Goal: Information Seeking & Learning: Learn about a topic

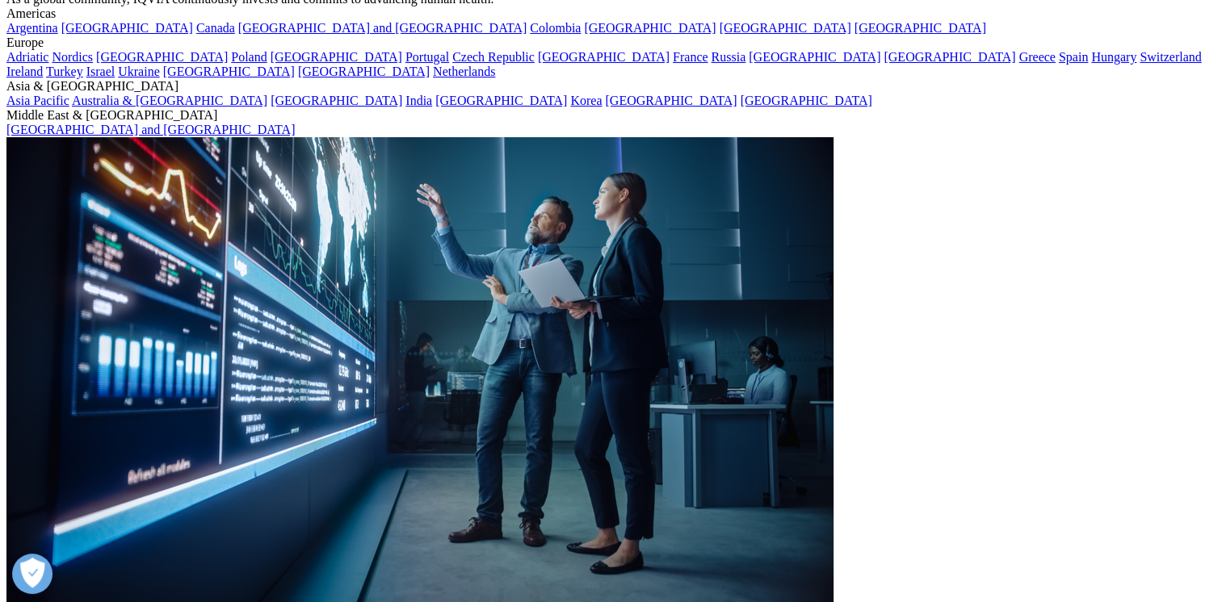
scroll to position [81, 0]
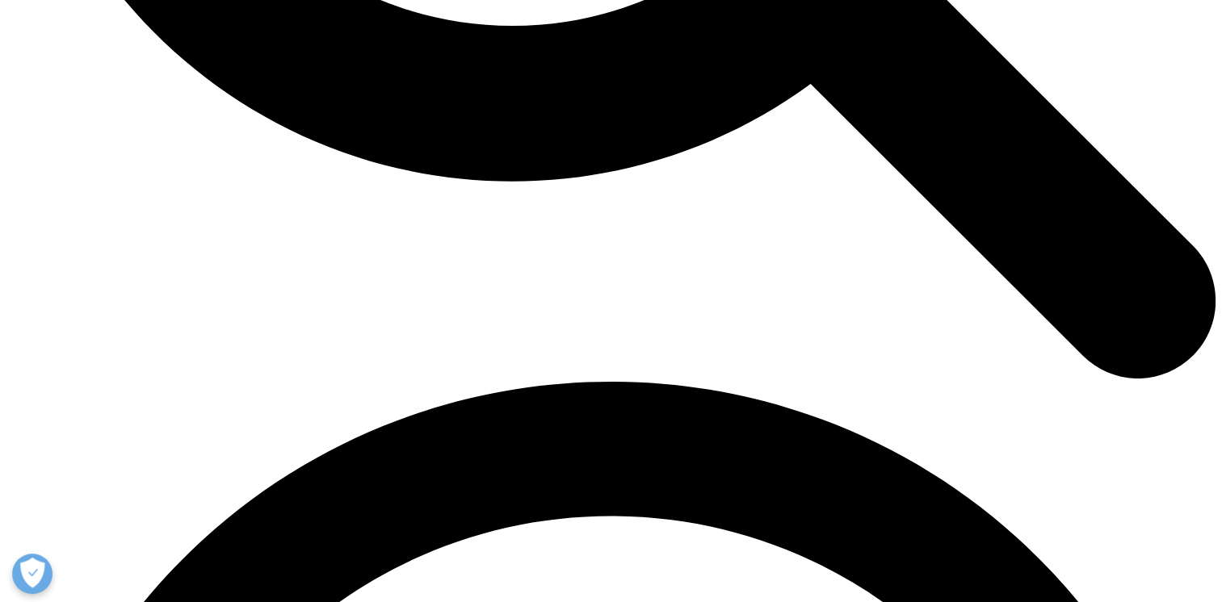
scroll to position [1857, 0]
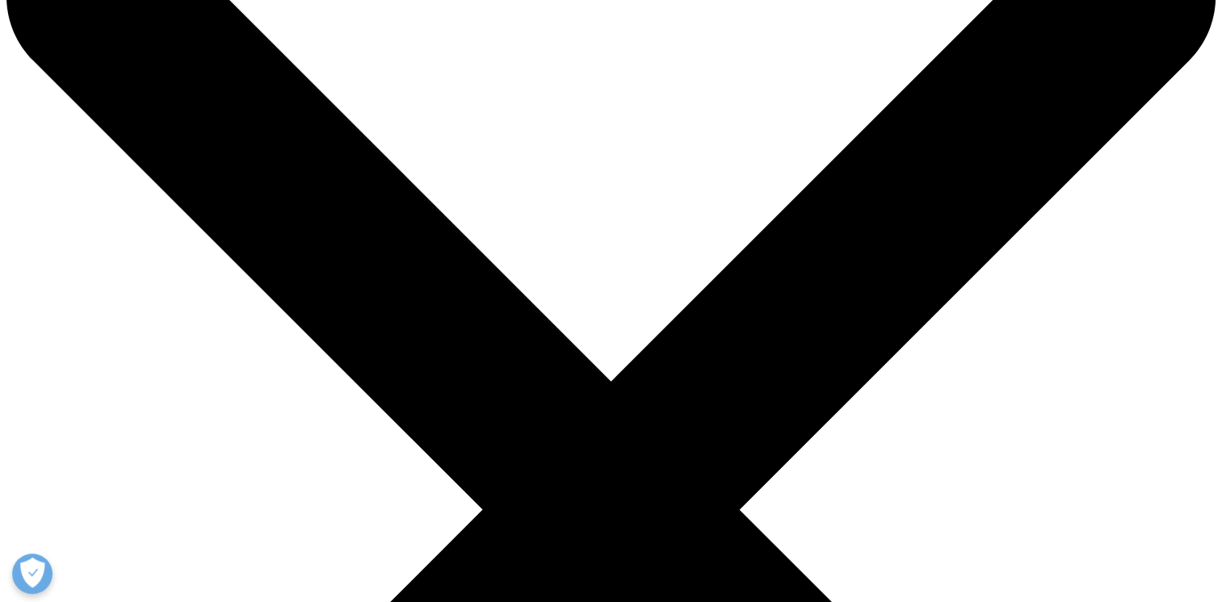
scroll to position [161, 0]
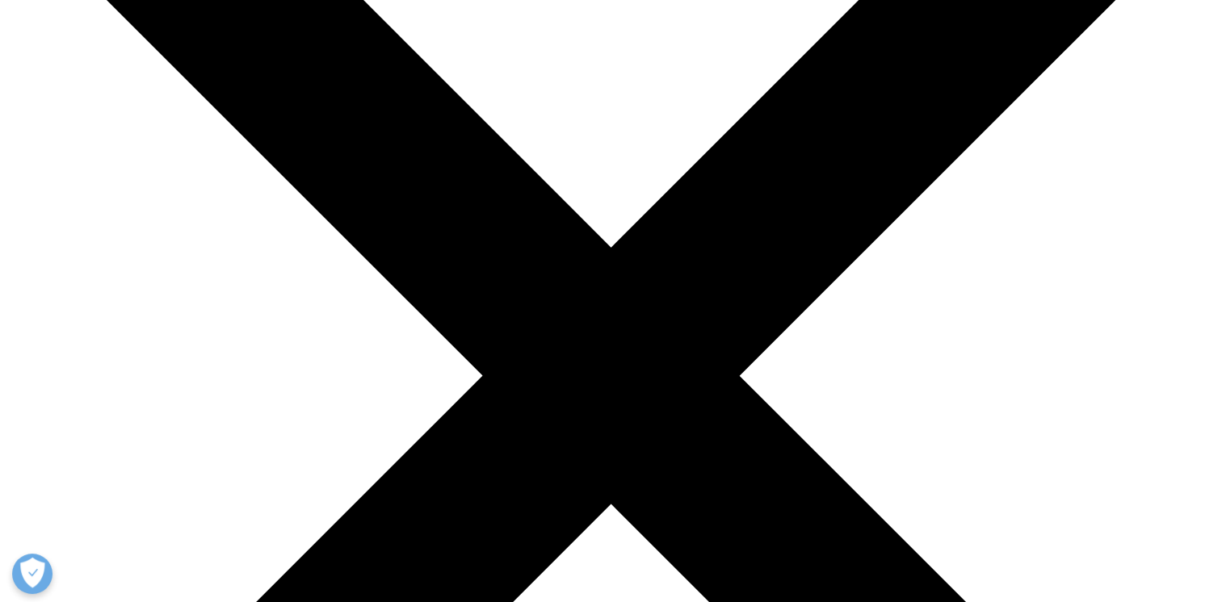
scroll to position [242, 0]
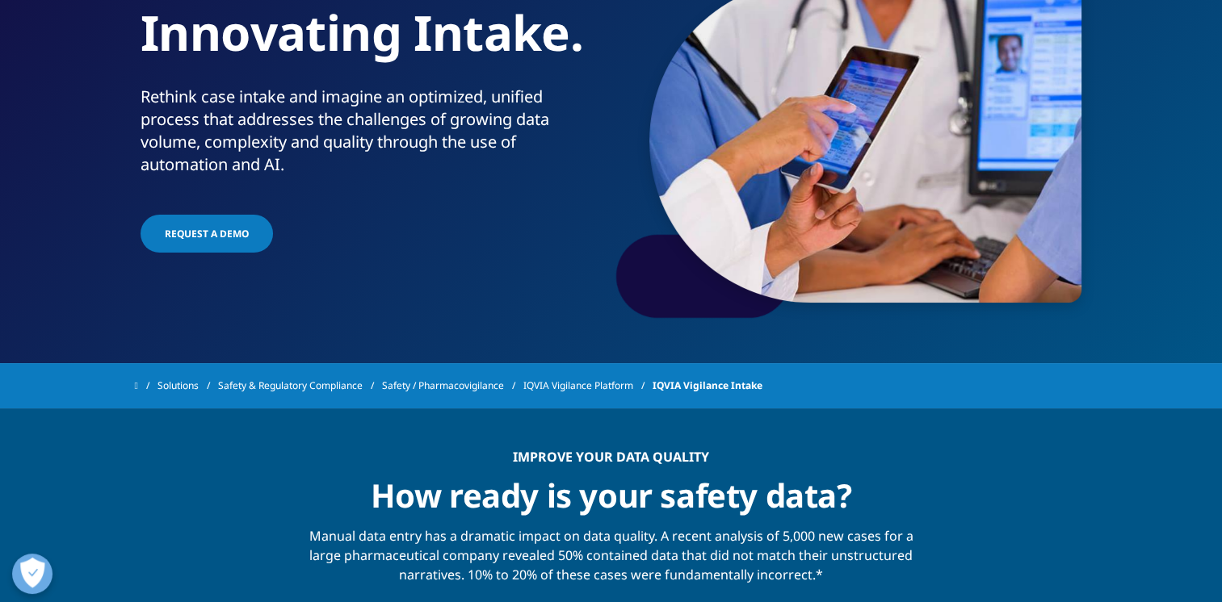
scroll to position [81, 0]
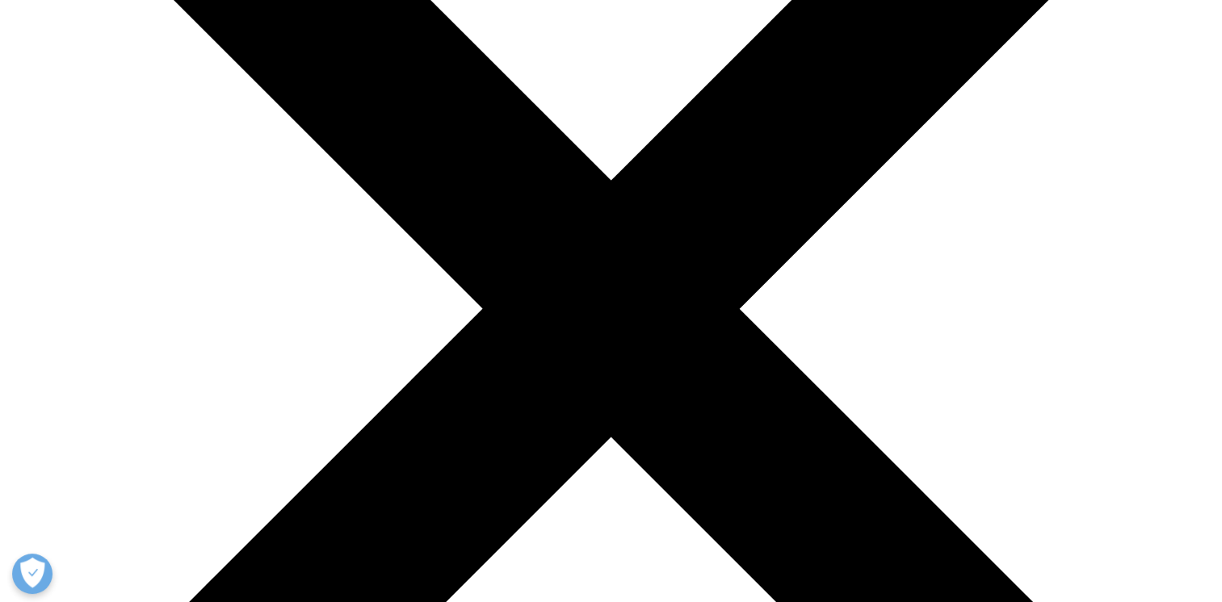
scroll to position [323, 0]
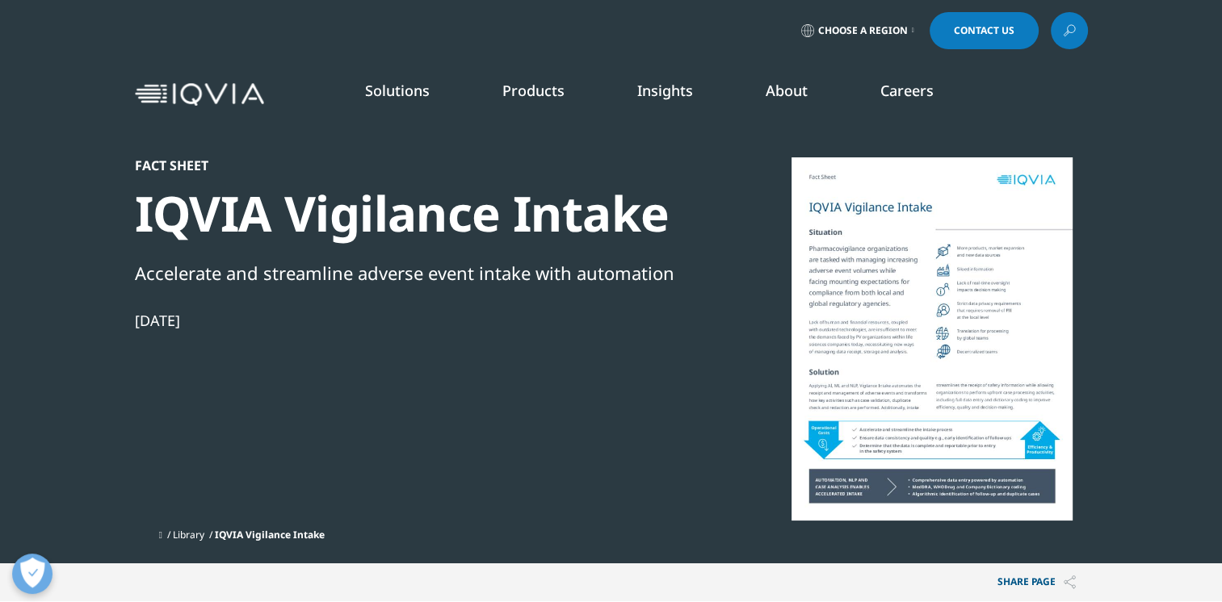
scroll to position [148, 953]
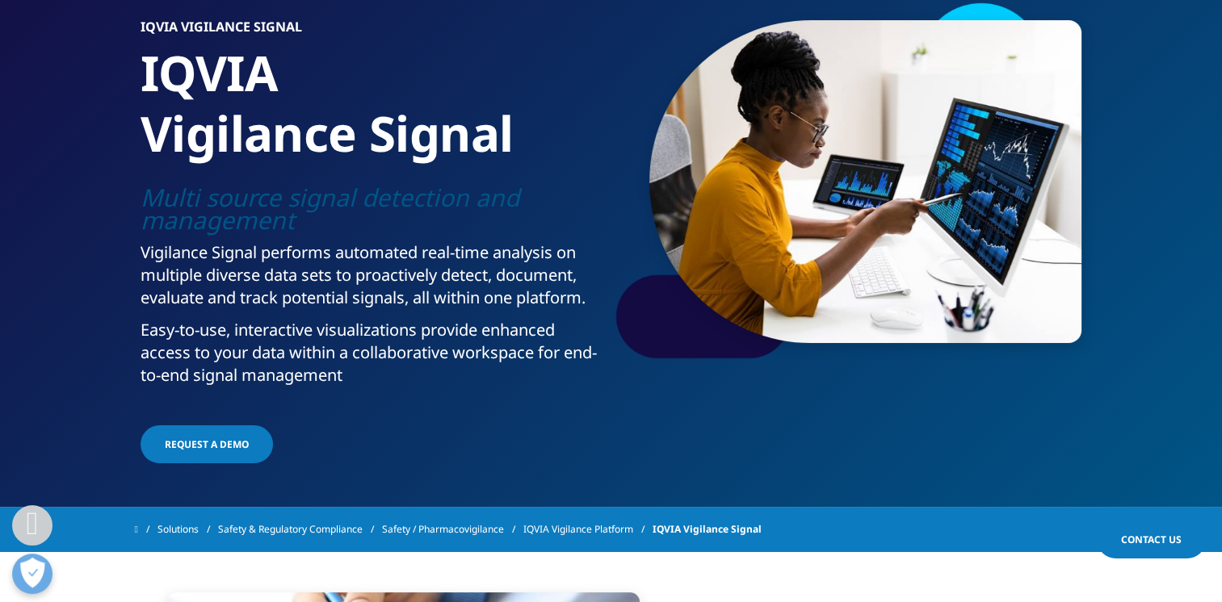
scroll to position [81, 0]
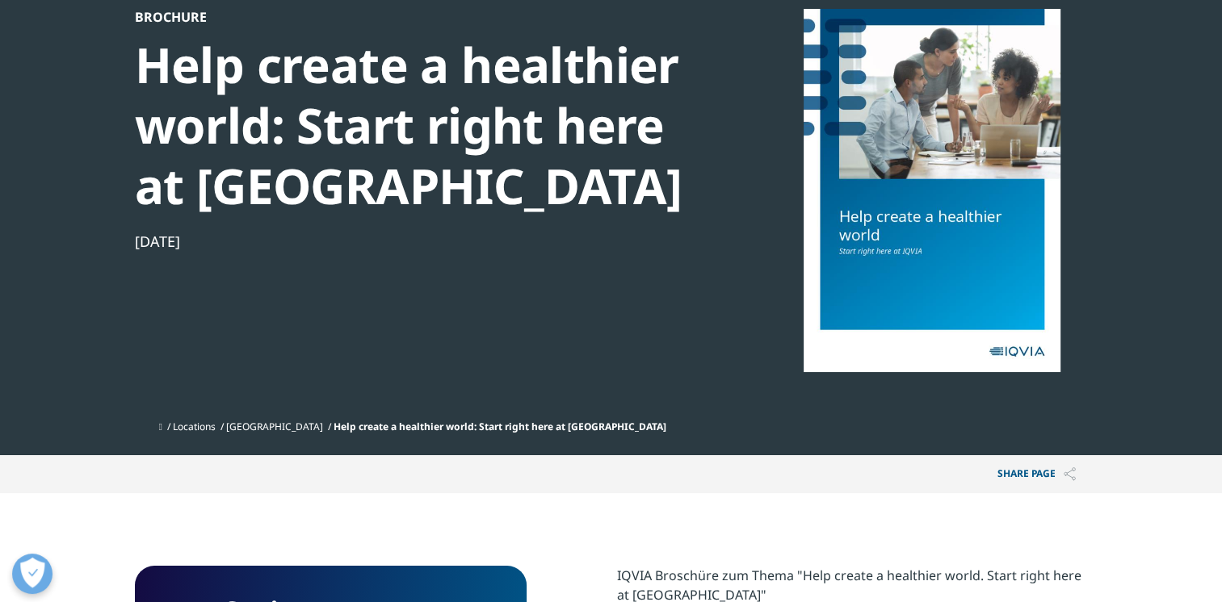
scroll to position [161, 0]
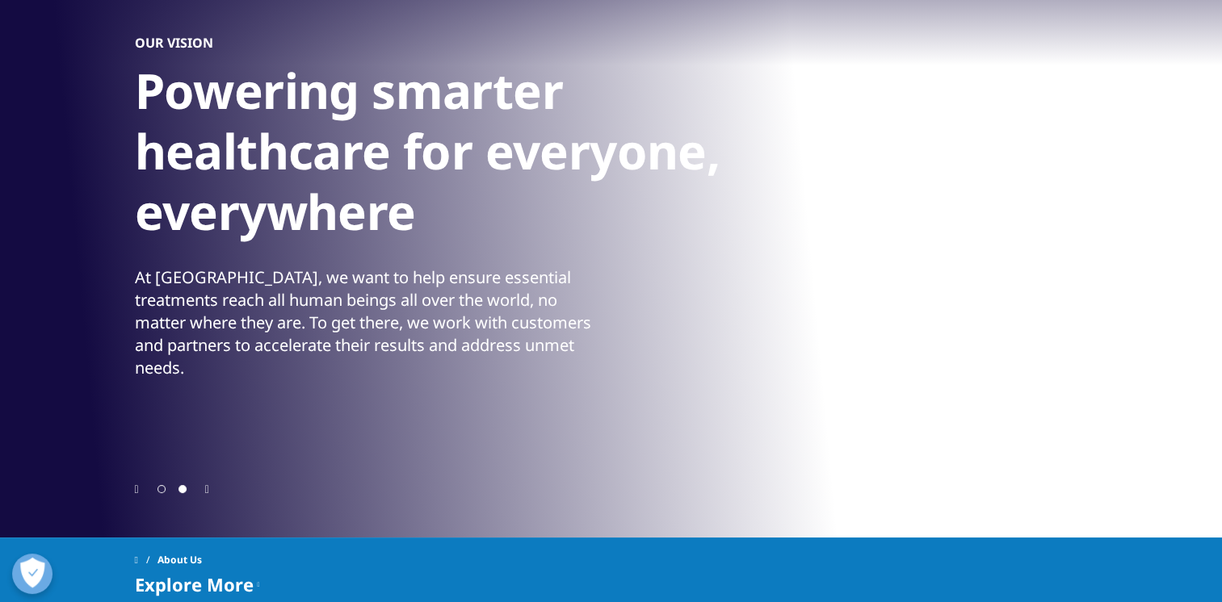
scroll to position [161, 0]
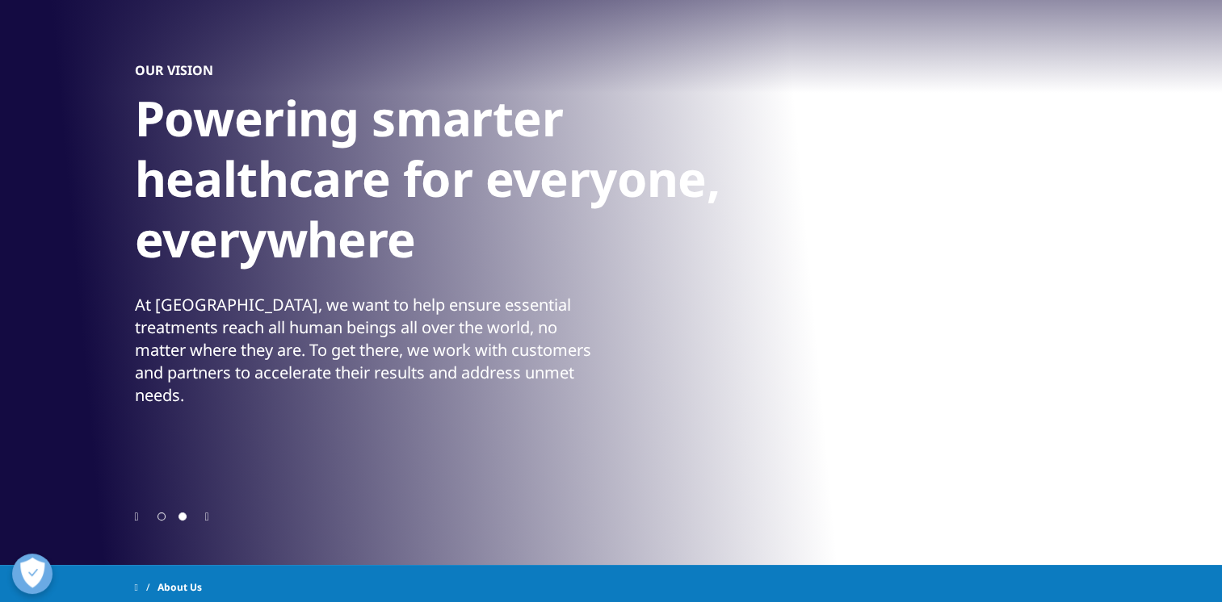
click at [207, 517] on icon "Next slide" at bounding box center [207, 517] width 4 height 11
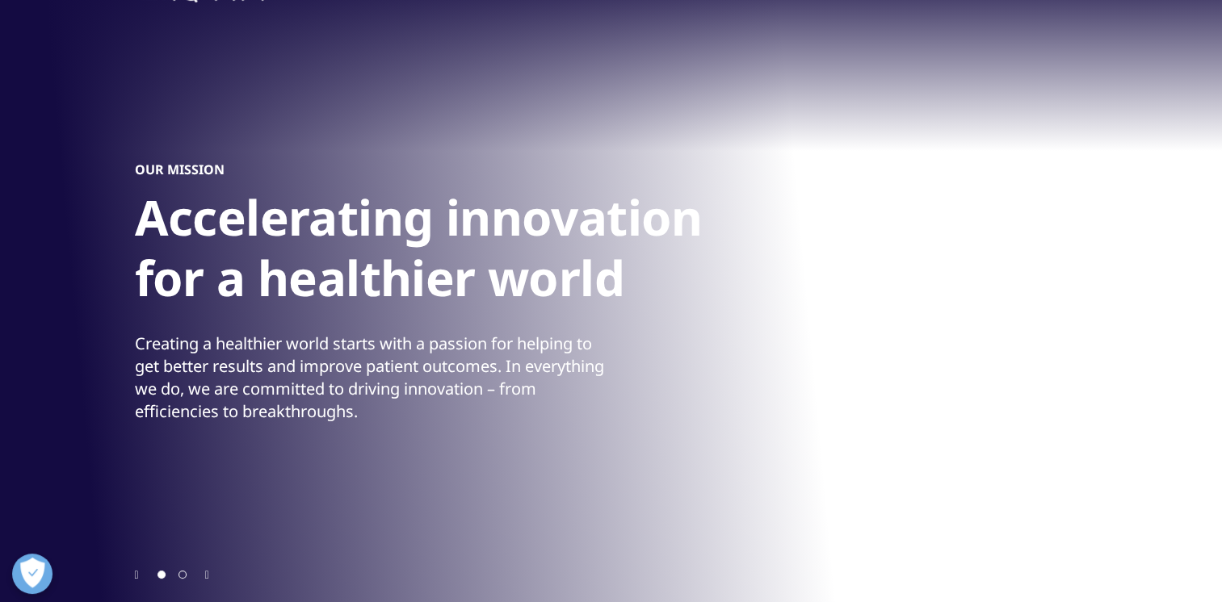
scroll to position [0, 0]
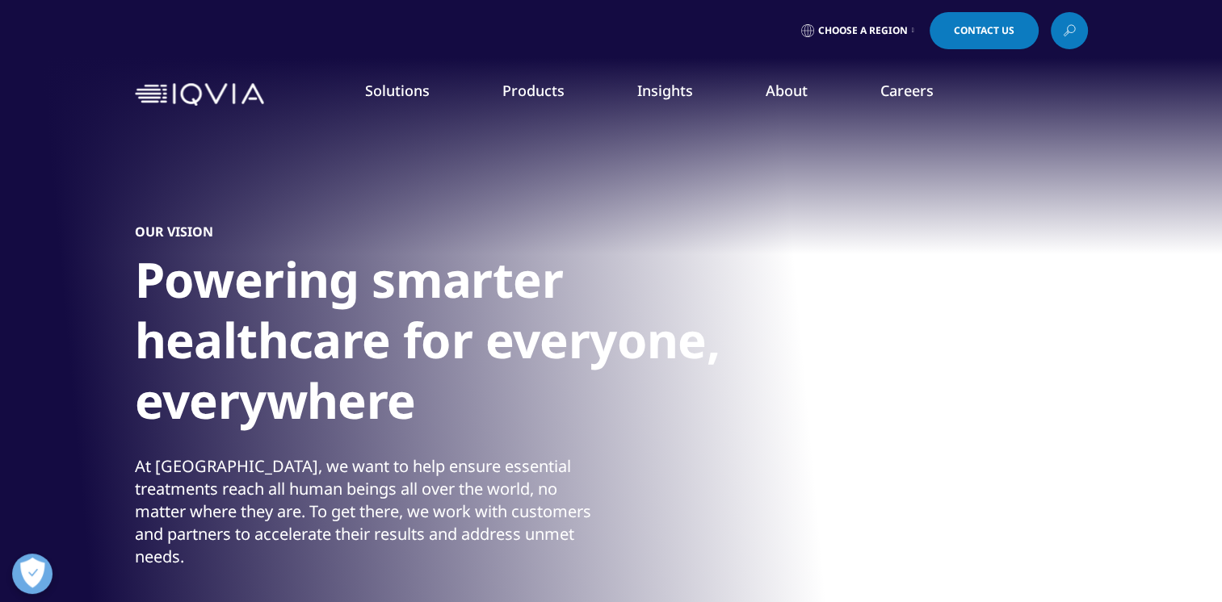
click at [683, 89] on link "Insights" at bounding box center [665, 90] width 56 height 19
click at [682, 94] on link "Insights" at bounding box center [665, 90] width 56 height 19
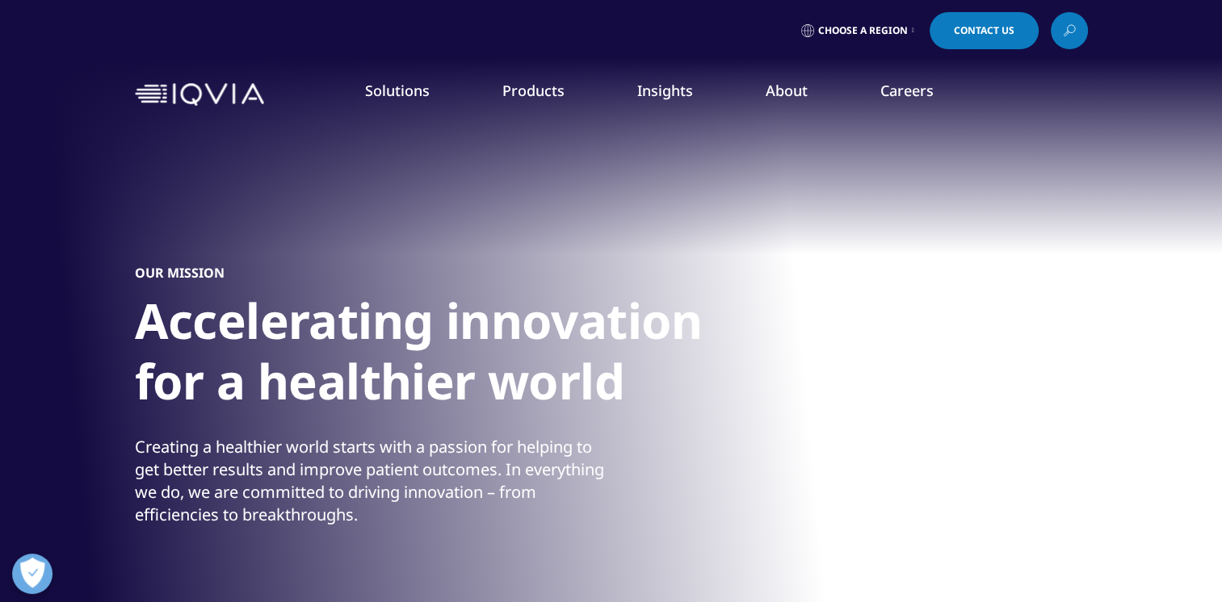
click at [359, 217] on link "Our Story" at bounding box center [474, 217] width 300 height 18
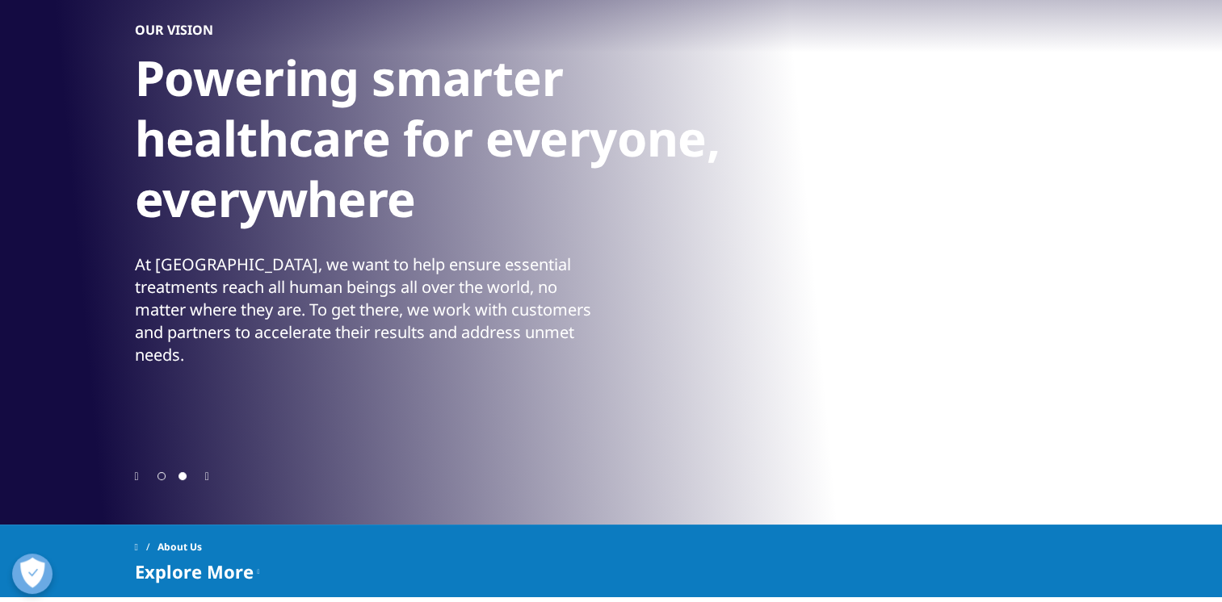
scroll to position [242, 0]
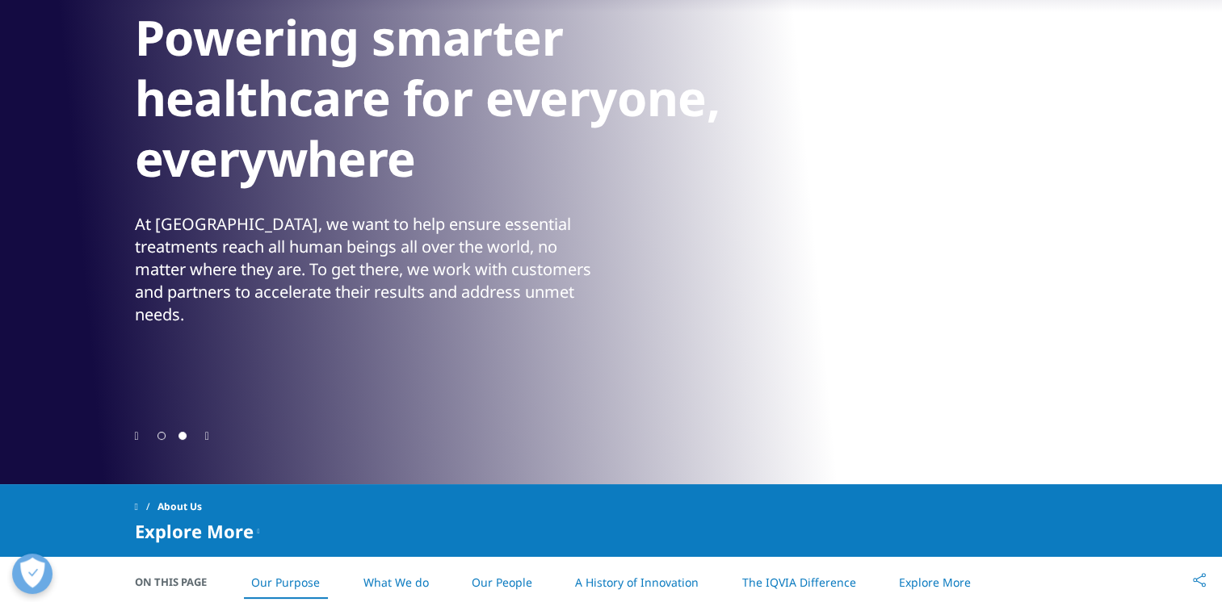
click at [164, 438] on span "Go to slide 1" at bounding box center [161, 436] width 8 height 8
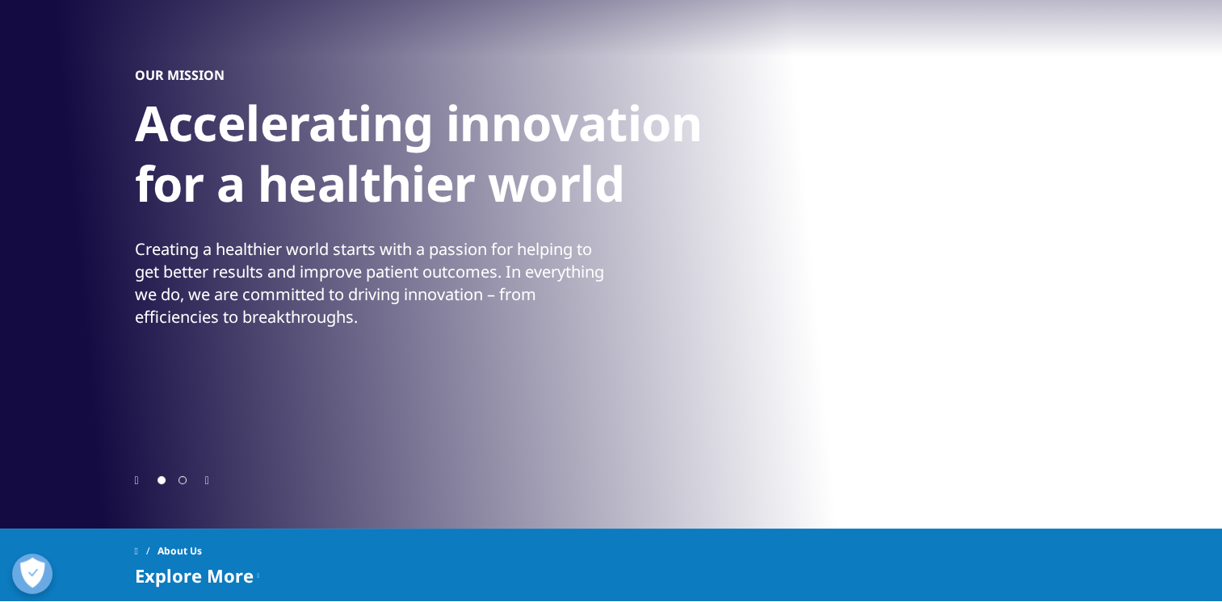
scroll to position [161, 0]
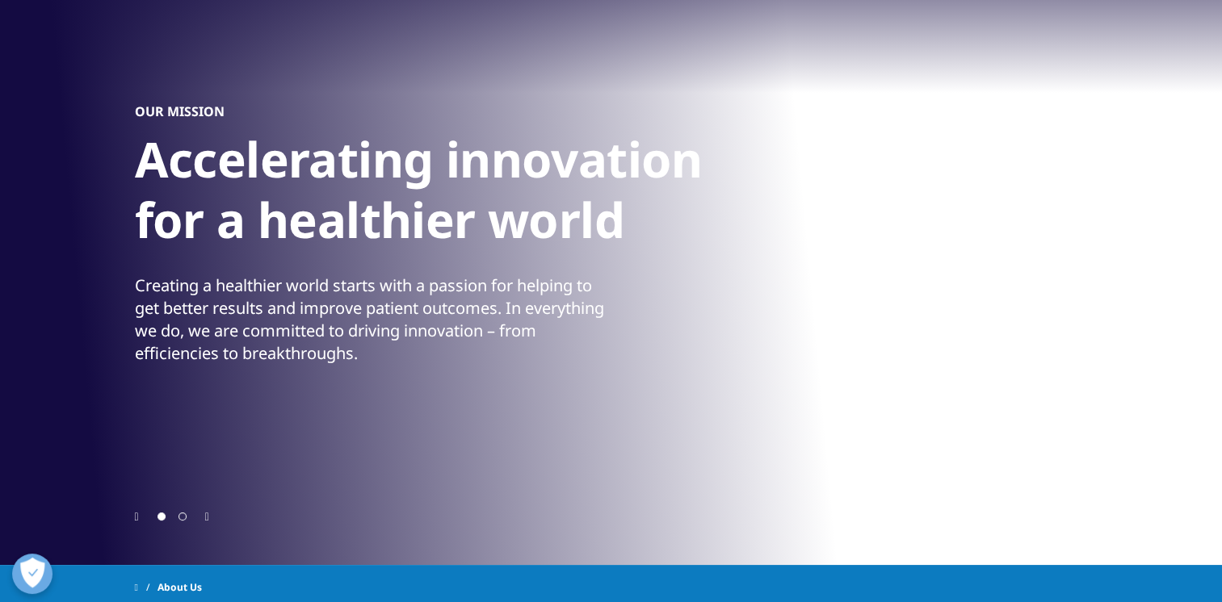
click at [136, 283] on div "Creating a healthier world starts with a passion for helping to get better resu…" at bounding box center [371, 320] width 472 height 90
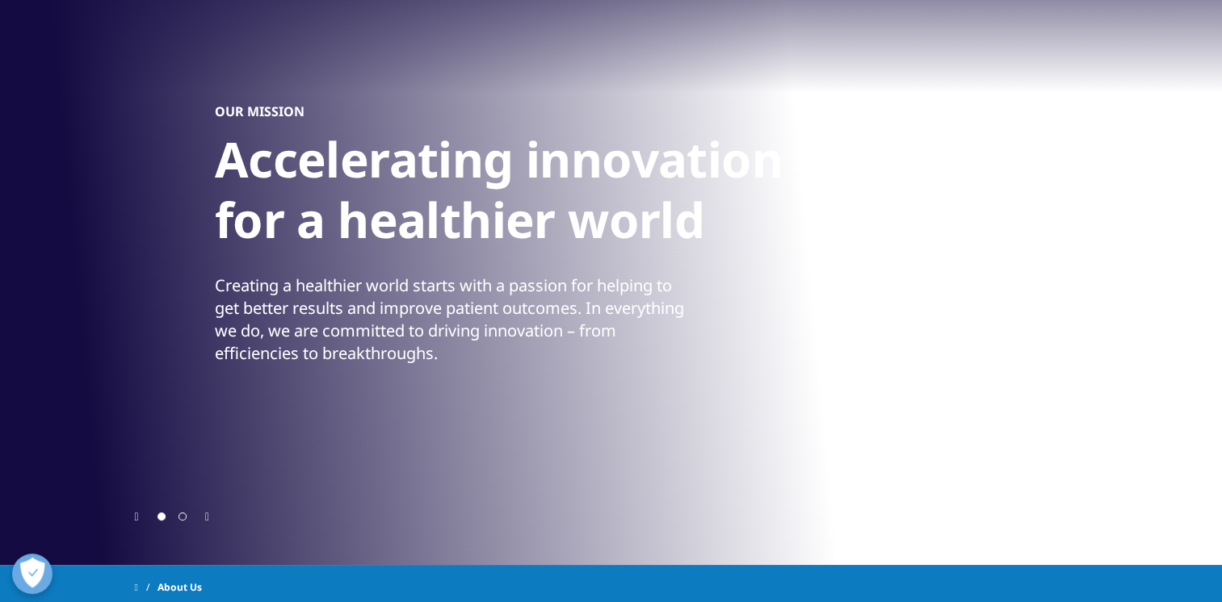
click at [333, 305] on div "Creating a healthier world starts with a passion for helping to get better resu…" at bounding box center [451, 320] width 472 height 90
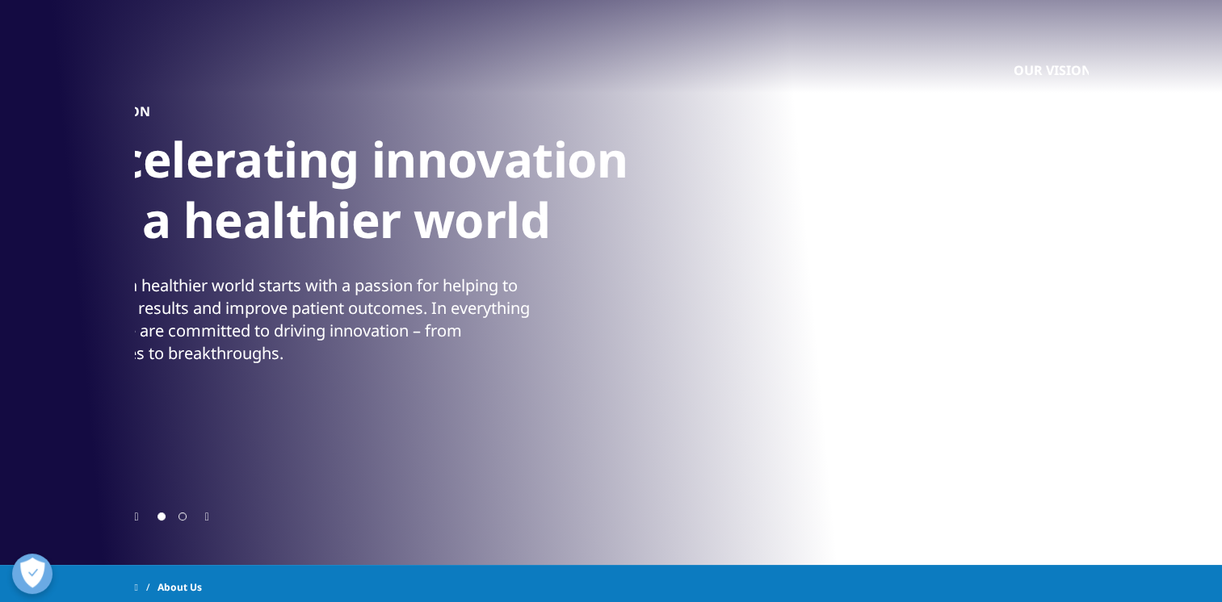
click at [182, 313] on div "Creating a healthier world starts with a passion for helping to get better resu…" at bounding box center [297, 320] width 472 height 90
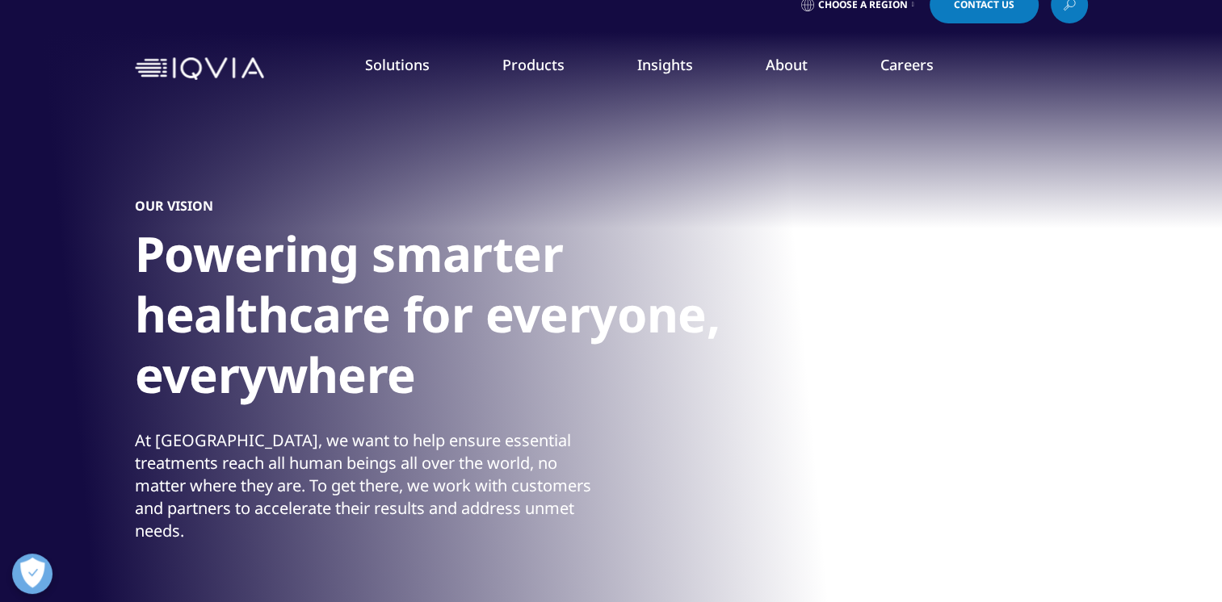
scroll to position [0, 0]
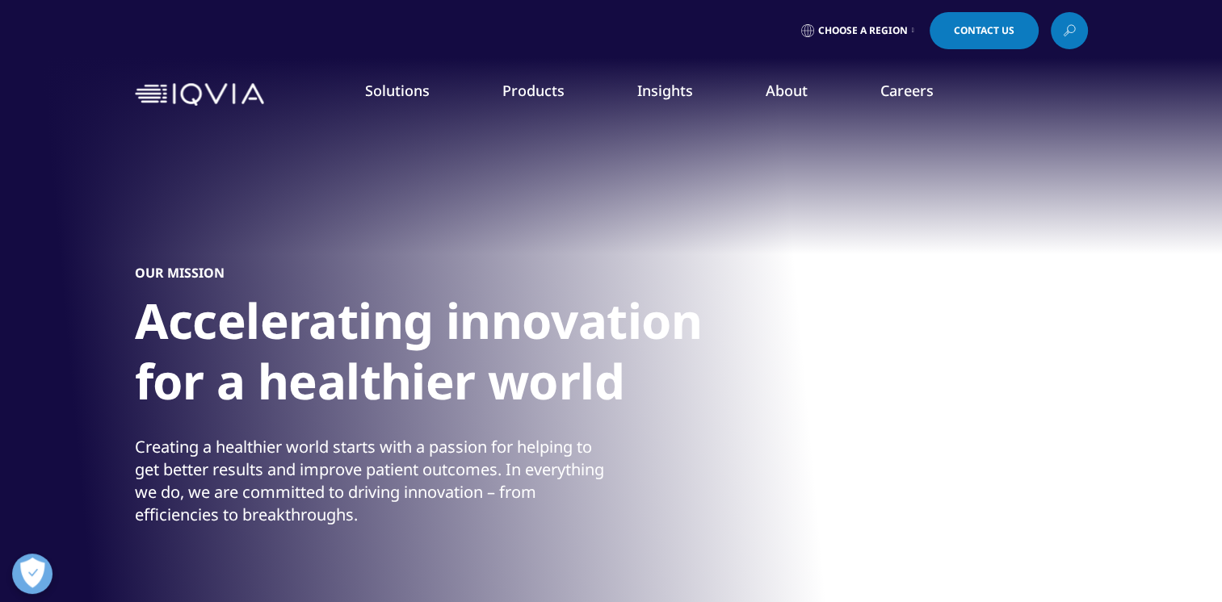
click at [416, 278] on link "Commitment to Global Health" at bounding box center [474, 279] width 300 height 18
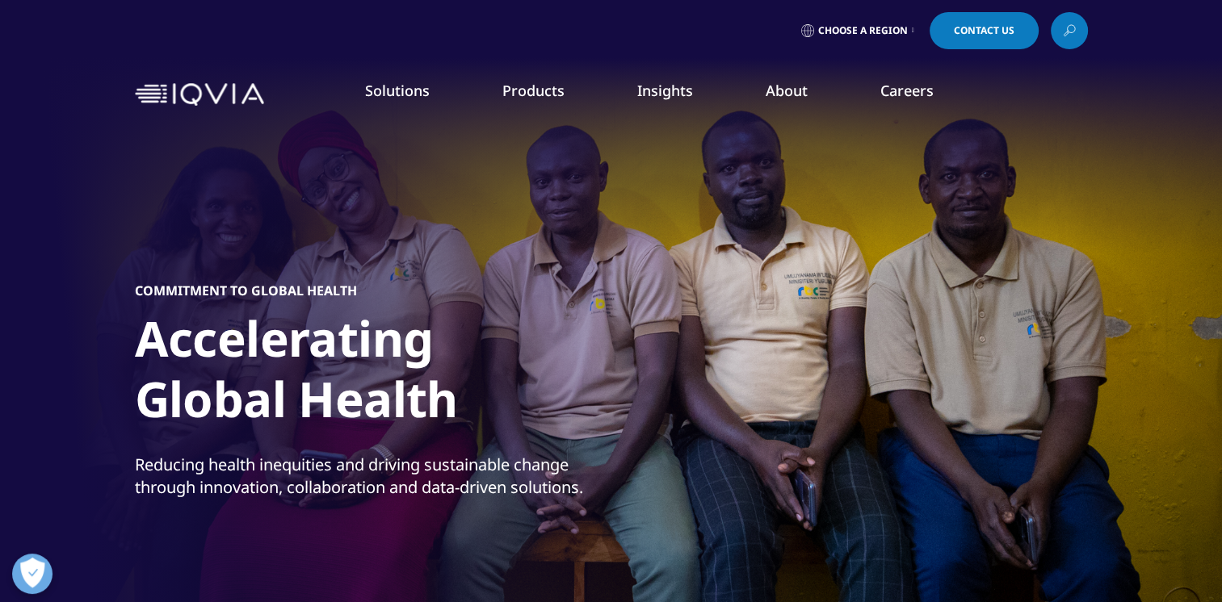
click at [53, 263] on link "Culture" at bounding box center [169, 263] width 275 height 18
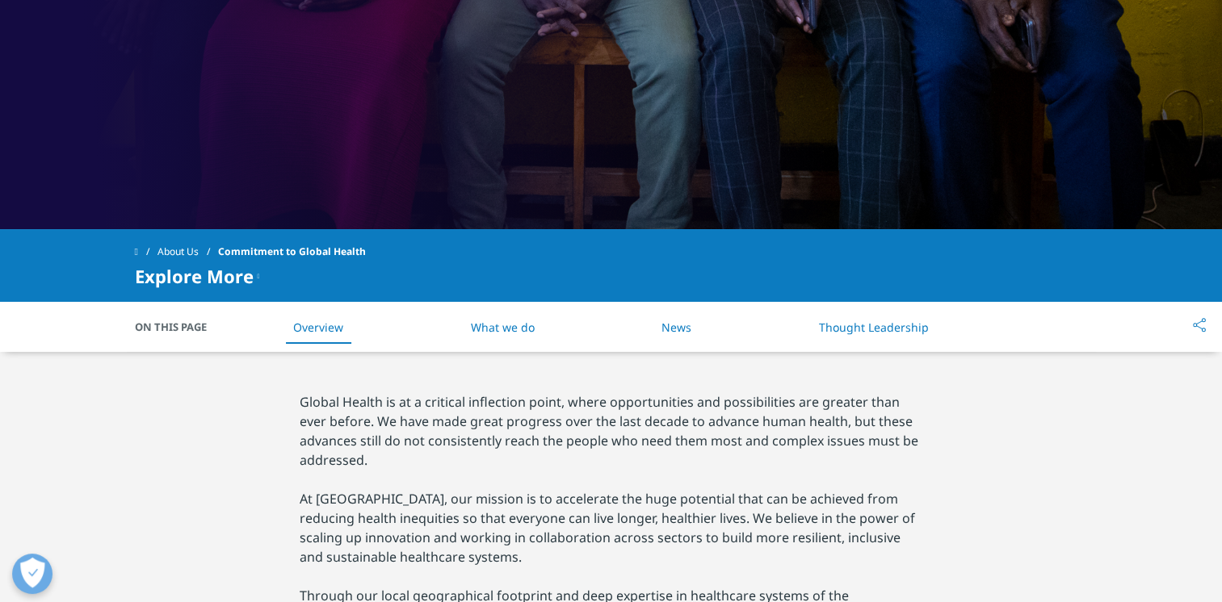
scroll to position [174, 0]
